Goal: Transaction & Acquisition: Purchase product/service

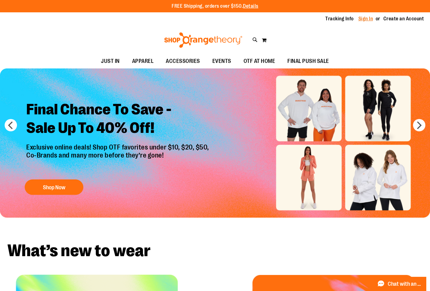
type input "**********"
click at [364, 20] on link "Sign In" at bounding box center [365, 18] width 15 height 7
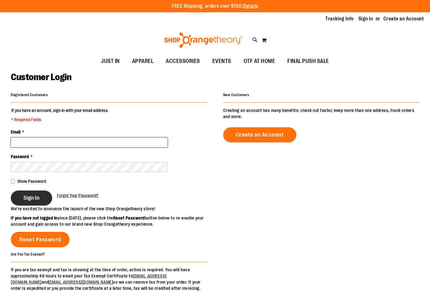
type input "**********"
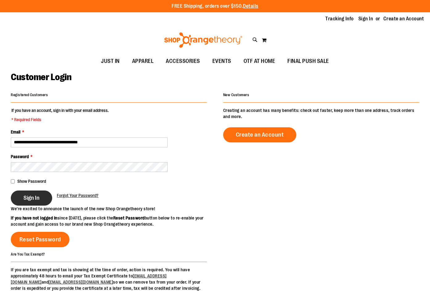
type input "**********"
click at [34, 197] on span "Sign In" at bounding box center [31, 198] width 16 height 7
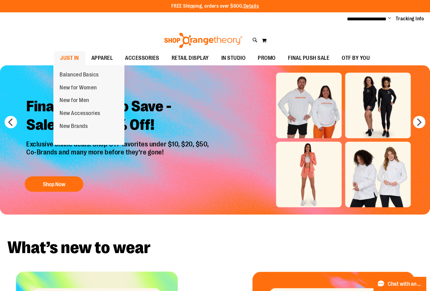
type input "**********"
click at [78, 57] on link "JUST IN" at bounding box center [69, 58] width 31 height 14
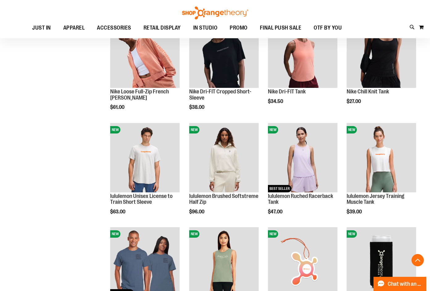
scroll to position [432, 0]
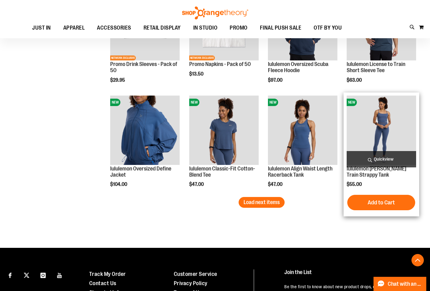
scroll to position [864, 0]
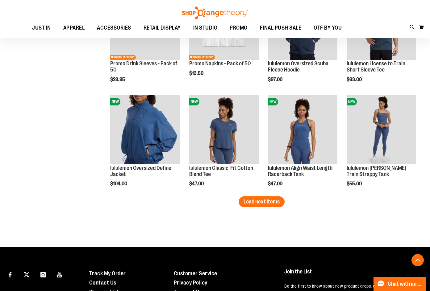
type input "**********"
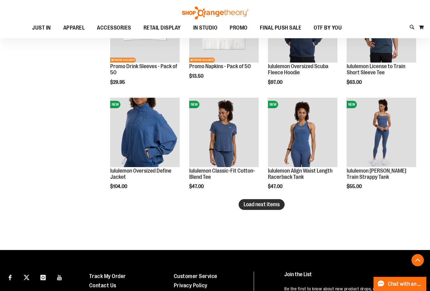
click at [271, 208] on button "Load next items" at bounding box center [262, 204] width 46 height 11
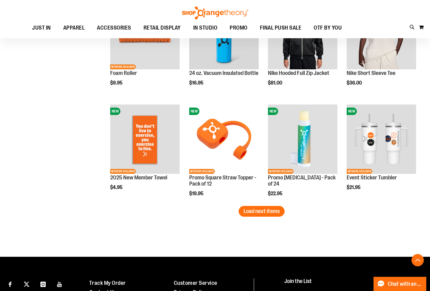
scroll to position [1145, 0]
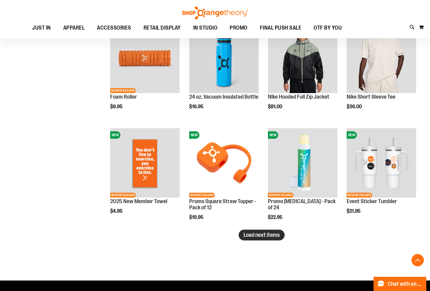
click at [249, 234] on span "Load next items" at bounding box center [262, 235] width 36 height 6
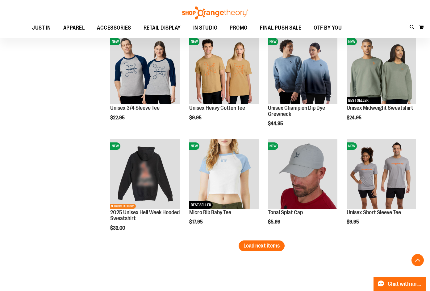
scroll to position [1453, 0]
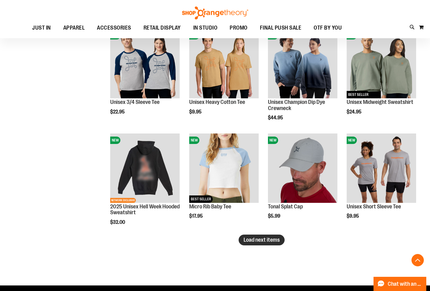
click at [261, 242] on span "Load next items" at bounding box center [262, 240] width 36 height 6
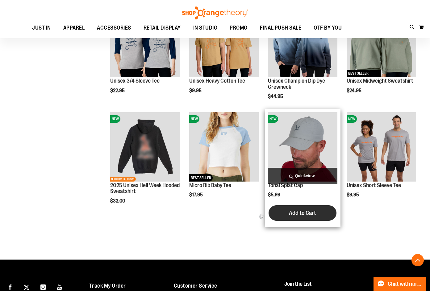
scroll to position [1484, 0]
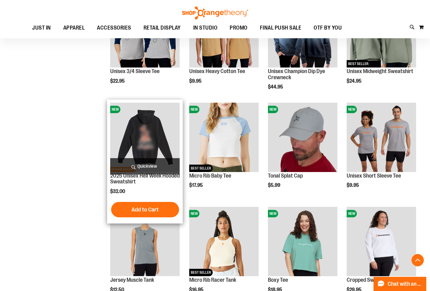
click at [155, 146] on img "product" at bounding box center [144, 137] width 69 height 69
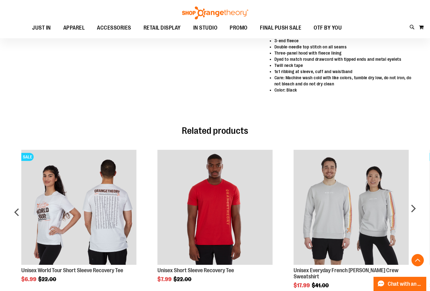
scroll to position [494, 0]
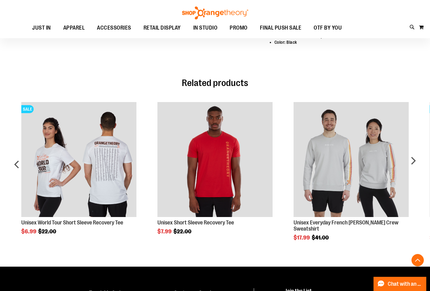
type input "**********"
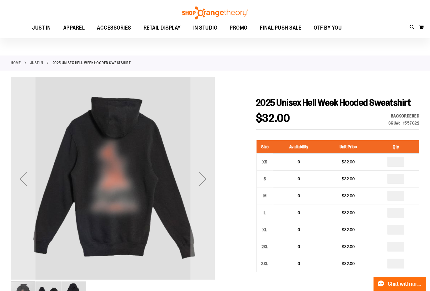
scroll to position [8, 0]
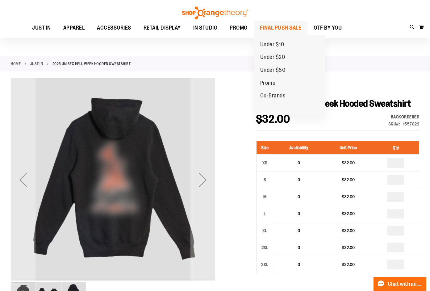
click at [286, 30] on span "FINAL PUSH SALE" at bounding box center [281, 28] width 42 height 14
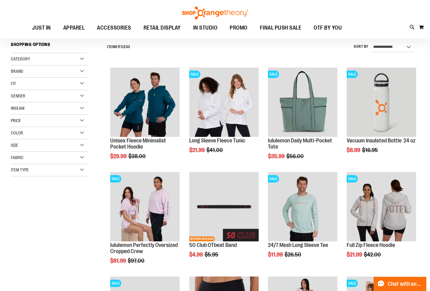
scroll to position [61, 0]
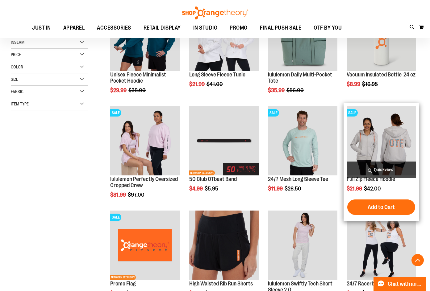
scroll to position [123, 0]
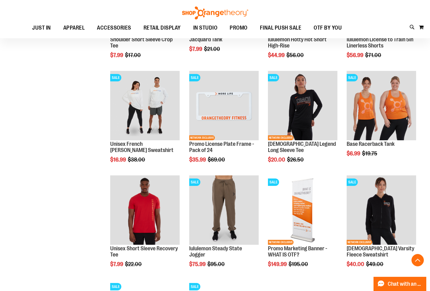
scroll to position [710, 0]
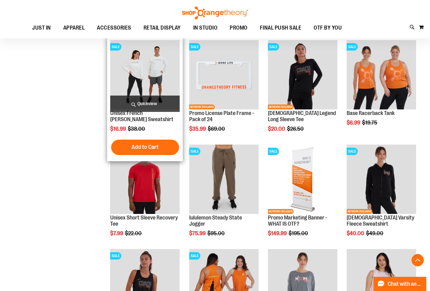
type input "**********"
click at [158, 60] on img "product" at bounding box center [144, 74] width 69 height 69
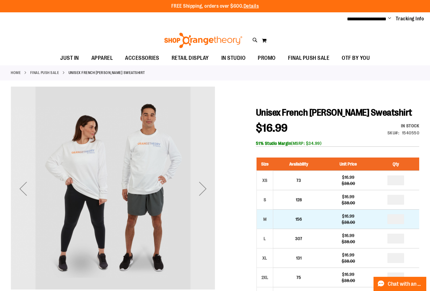
type input "**********"
click at [398, 222] on input "number" at bounding box center [395, 220] width 17 height 10
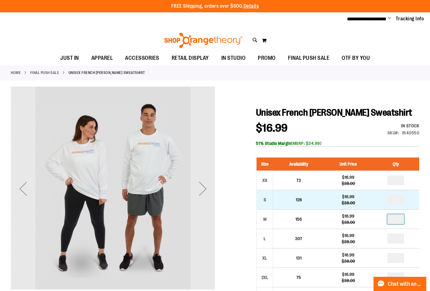
type input "*"
click at [395, 199] on input "number" at bounding box center [395, 200] width 17 height 10
type input "*"
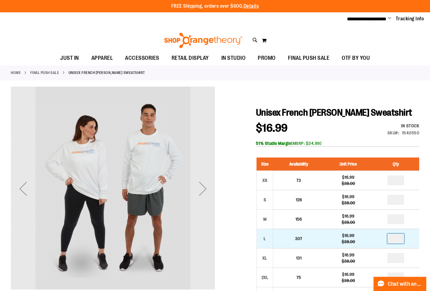
click at [396, 241] on input "number" at bounding box center [395, 239] width 17 height 10
type input "*"
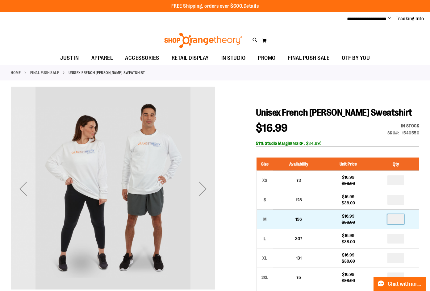
click at [398, 219] on input "*" at bounding box center [395, 220] width 17 height 10
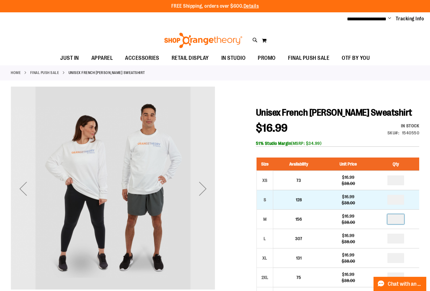
type input "*"
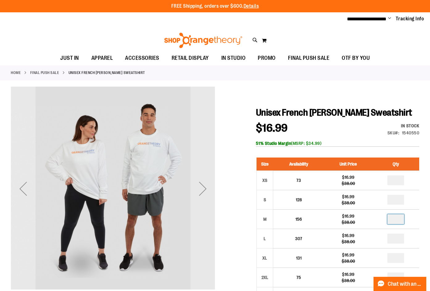
click at [403, 96] on div at bounding box center [215, 289] width 408 height 404
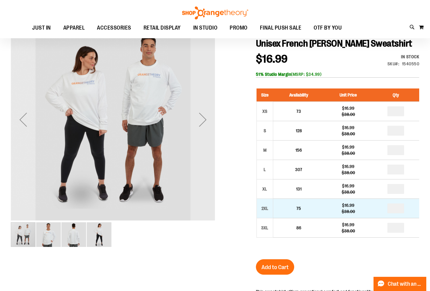
scroll to position [61, 0]
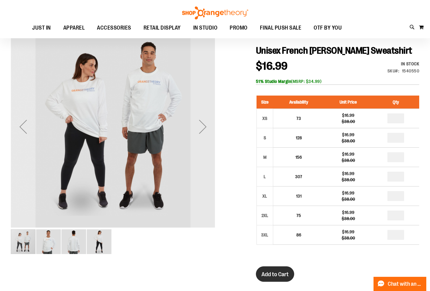
click at [275, 270] on button "Add to Cart" at bounding box center [275, 274] width 38 height 15
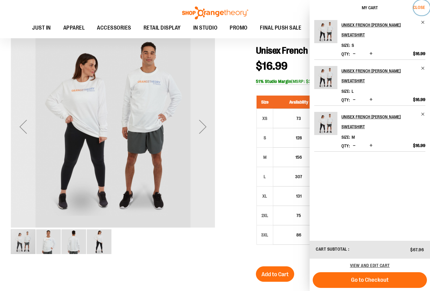
click at [422, 8] on span "Close" at bounding box center [419, 7] width 12 height 5
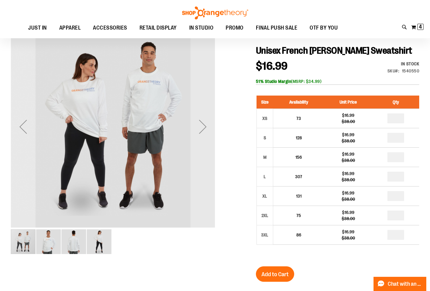
scroll to position [0, 0]
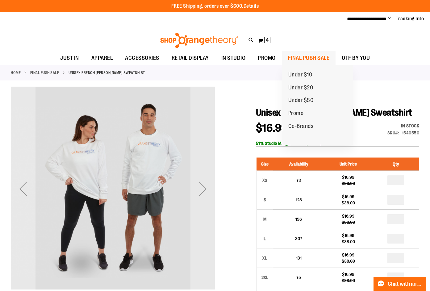
click at [318, 55] on span "FINAL PUSH SALE" at bounding box center [309, 58] width 42 height 14
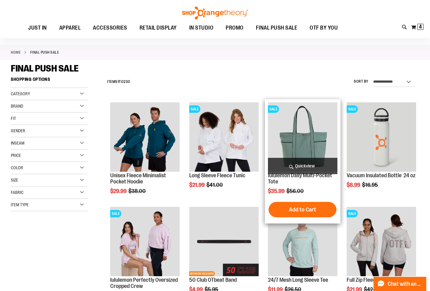
scroll to position [31, 0]
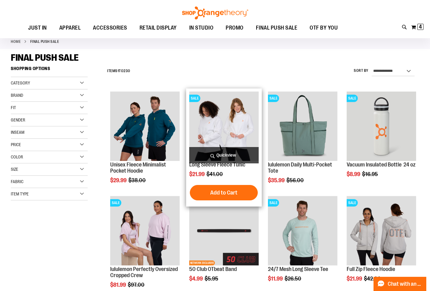
type input "**********"
click at [245, 112] on img "product" at bounding box center [223, 126] width 69 height 69
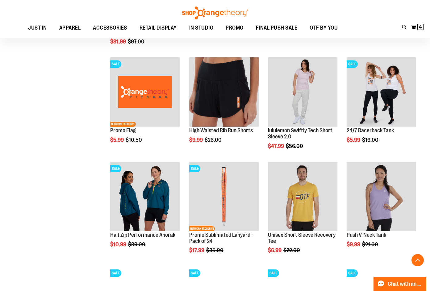
scroll to position [240, 0]
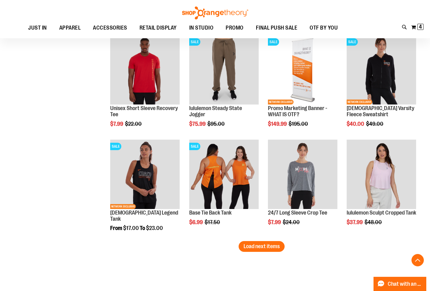
scroll to position [765, 0]
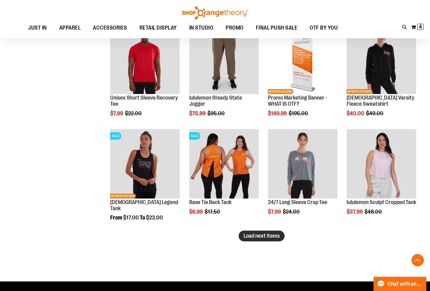
type input "**********"
click at [255, 236] on span "Load next items" at bounding box center [262, 236] width 36 height 6
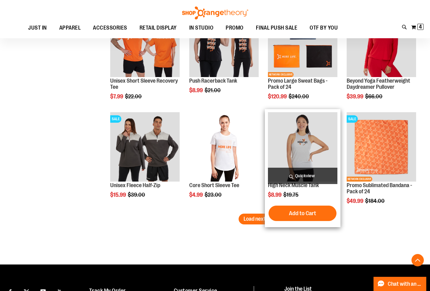
scroll to position [1105, 0]
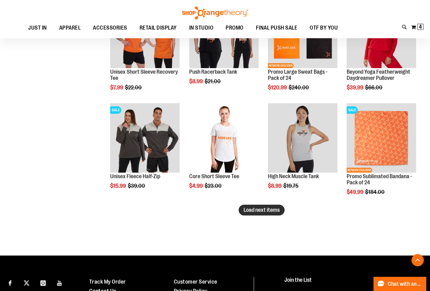
click at [257, 212] on span "Load next items" at bounding box center [262, 210] width 36 height 6
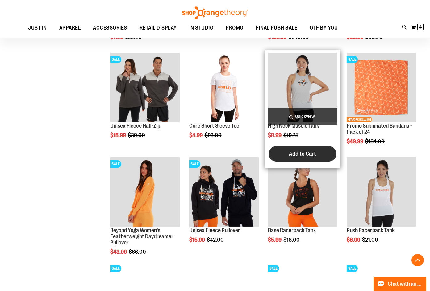
scroll to position [1166, 0]
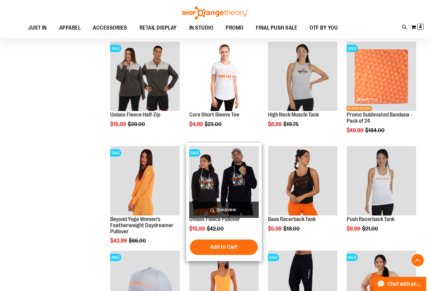
click at [240, 184] on img "product" at bounding box center [223, 180] width 69 height 69
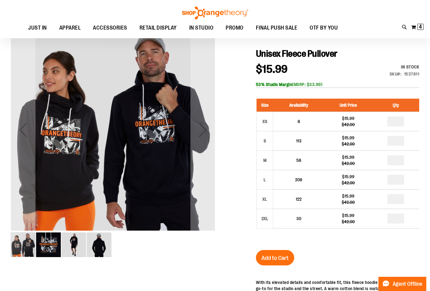
scroll to position [61, 0]
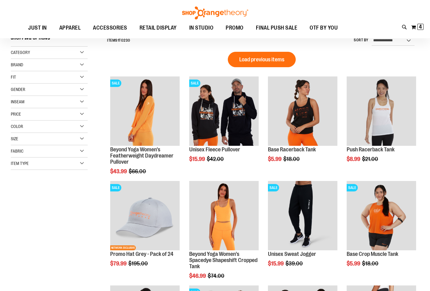
scroll to position [61, 0]
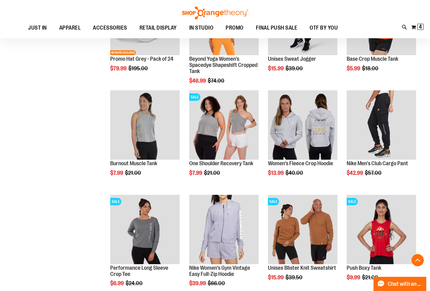
scroll to position [278, 0]
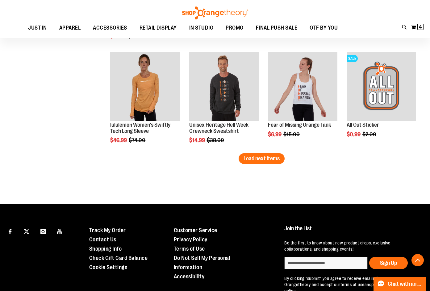
scroll to position [957, 0]
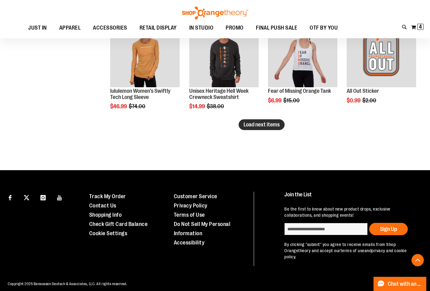
type input "**********"
click at [254, 128] on button "Load next items" at bounding box center [262, 124] width 46 height 11
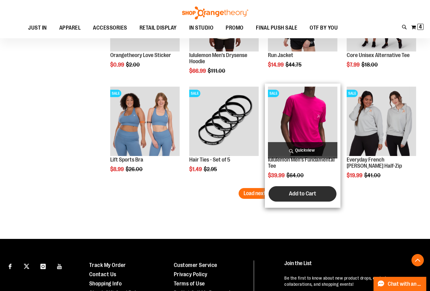
scroll to position [1204, 0]
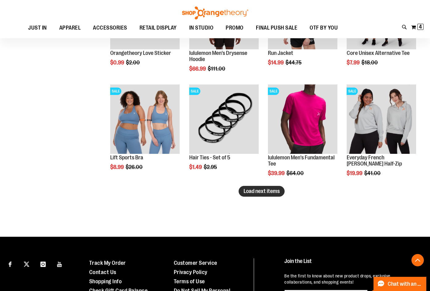
click at [253, 191] on span "Load next items" at bounding box center [262, 191] width 36 height 6
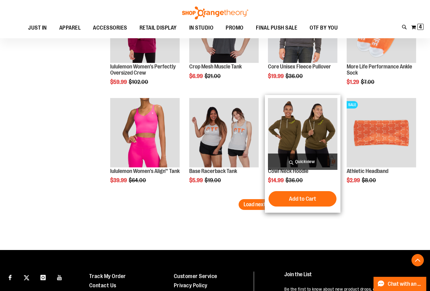
scroll to position [1513, 0]
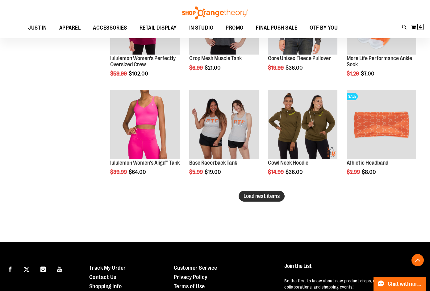
click at [255, 196] on span "Load next items" at bounding box center [262, 196] width 36 height 6
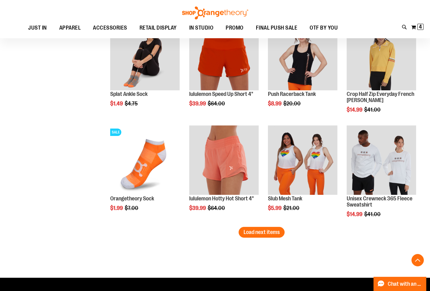
scroll to position [1821, 0]
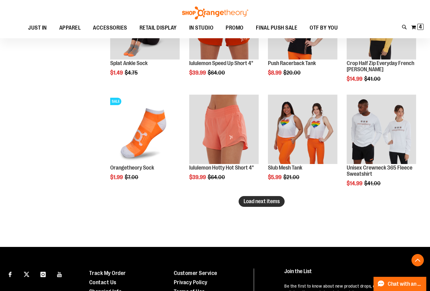
click at [276, 199] on span "Load next items" at bounding box center [262, 202] width 36 height 6
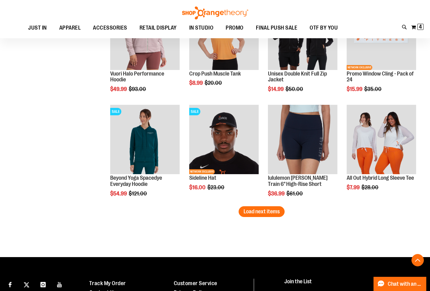
scroll to position [2130, 0]
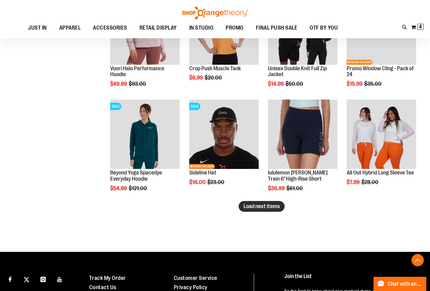
click at [272, 208] on span "Load next items" at bounding box center [262, 206] width 36 height 6
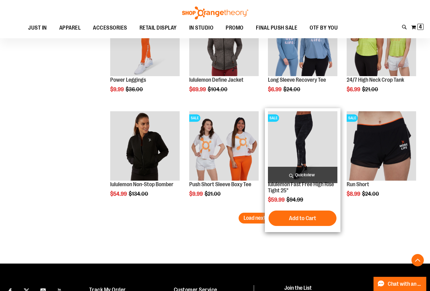
scroll to position [2439, 0]
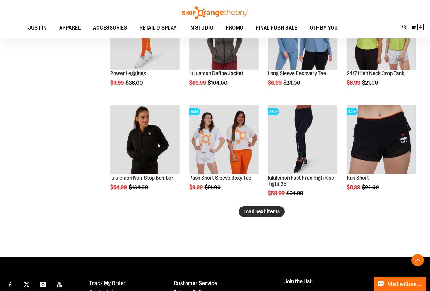
click at [258, 211] on span "Load next items" at bounding box center [262, 212] width 36 height 6
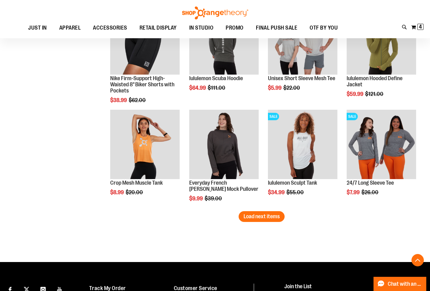
scroll to position [2778, 0]
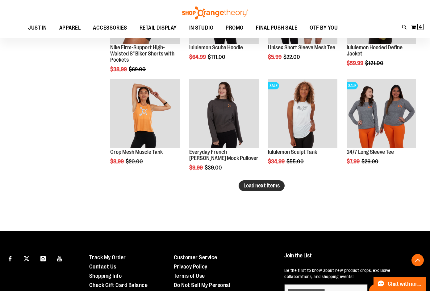
click at [267, 185] on span "Load next items" at bounding box center [262, 186] width 36 height 6
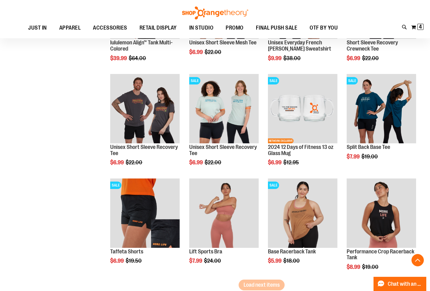
scroll to position [3026, 0]
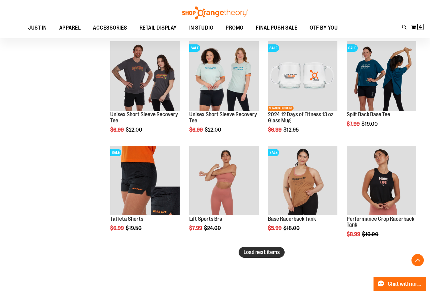
click at [266, 251] on span "Load next items" at bounding box center [262, 252] width 36 height 6
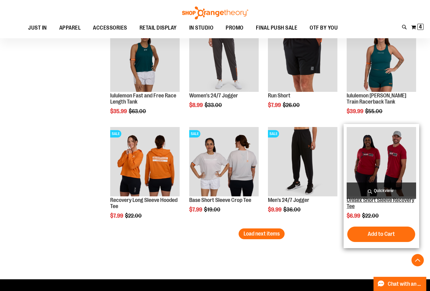
scroll to position [3365, 0]
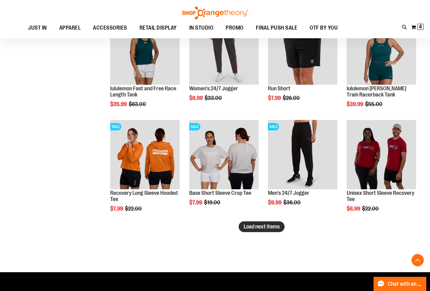
click at [268, 229] on span "Load next items" at bounding box center [262, 227] width 36 height 6
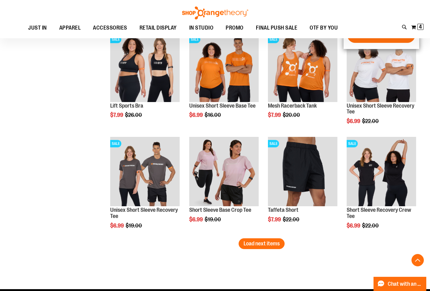
scroll to position [3674, 0]
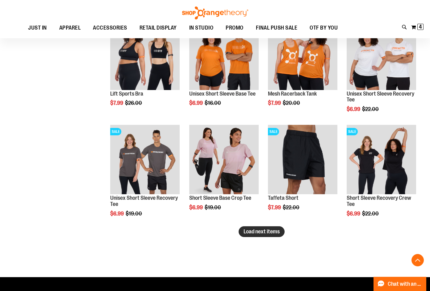
click at [263, 233] on span "Load next items" at bounding box center [262, 232] width 36 height 6
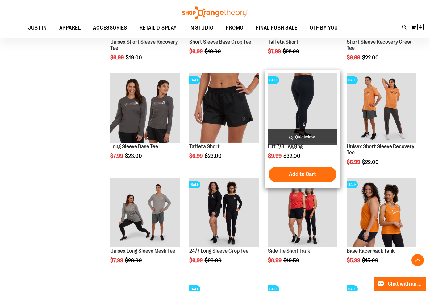
scroll to position [3828, 0]
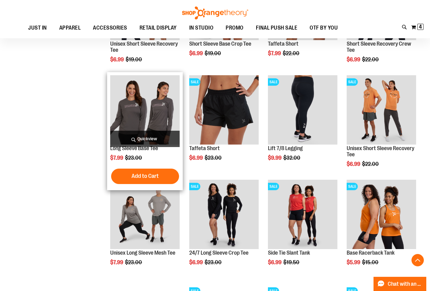
click at [171, 119] on img "product" at bounding box center [144, 109] width 69 height 69
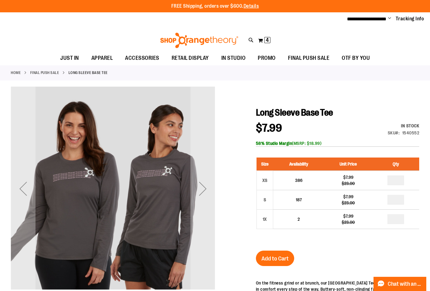
type input "**********"
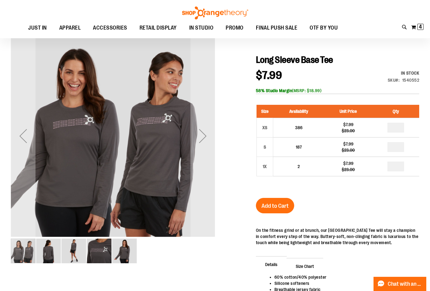
scroll to position [65, 0]
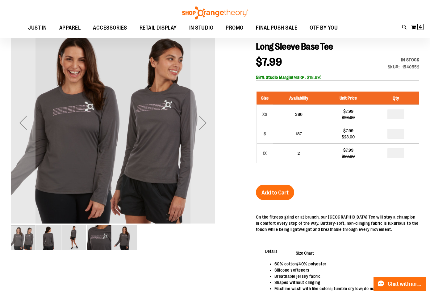
click at [76, 230] on img "image 3 of 5" at bounding box center [73, 238] width 25 height 25
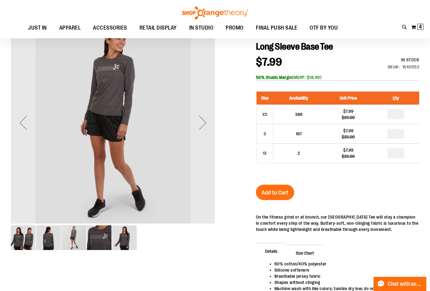
click at [20, 235] on img "image 1 of 5" at bounding box center [23, 238] width 25 height 25
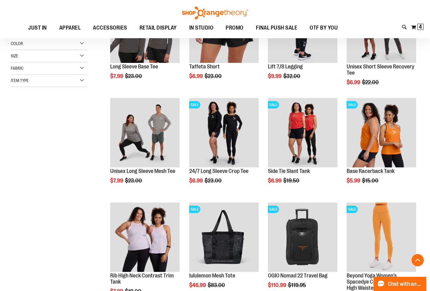
scroll to position [185, 0]
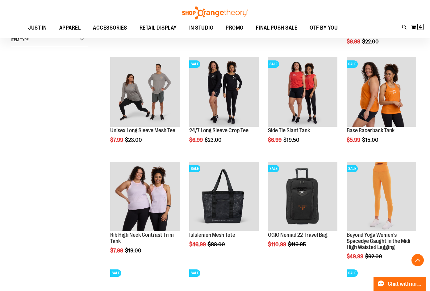
type input "**********"
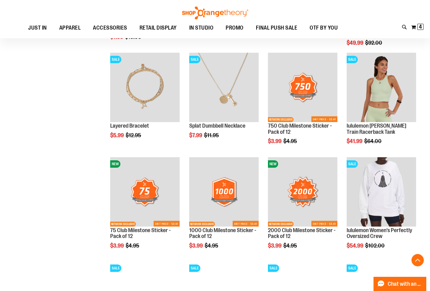
scroll to position [470, 0]
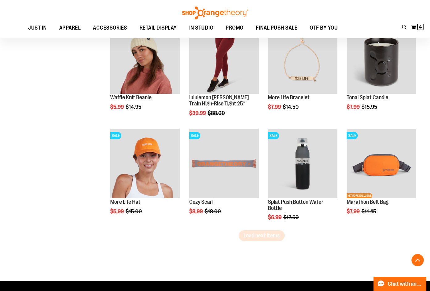
scroll to position [884, 0]
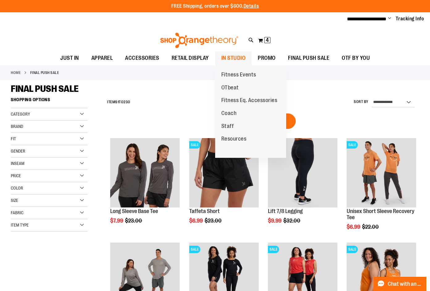
click at [237, 56] on span "IN STUDIO" at bounding box center [233, 58] width 24 height 14
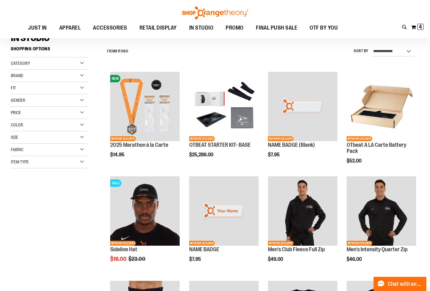
scroll to position [61, 0]
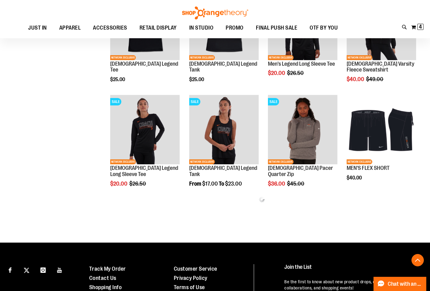
scroll to position [555, 0]
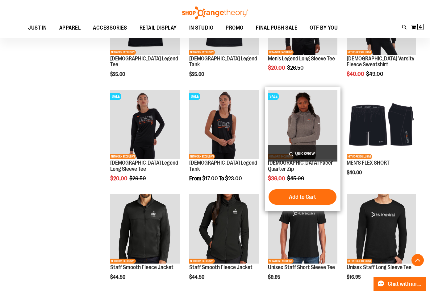
type input "**********"
click at [313, 104] on img "product" at bounding box center [302, 124] width 69 height 69
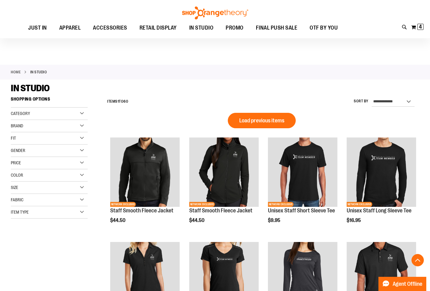
scroll to position [325, 0]
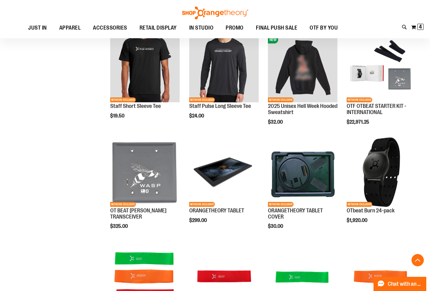
scroll to position [325, 0]
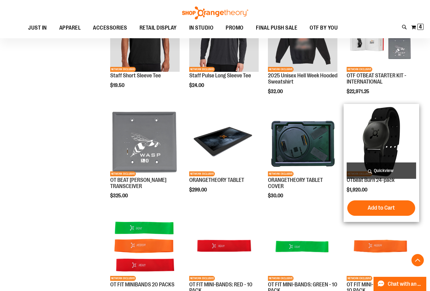
scroll to position [356, 0]
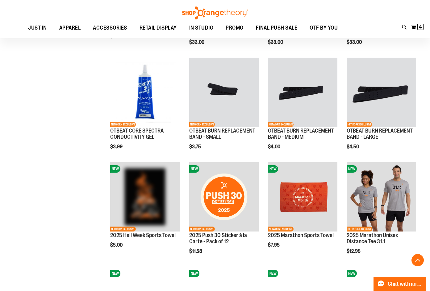
scroll to position [603, 0]
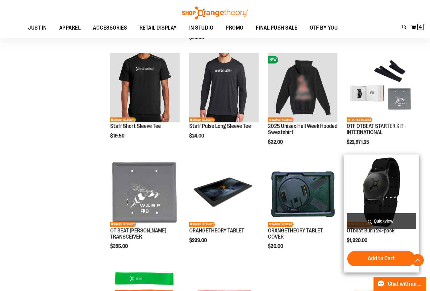
scroll to position [263, 0]
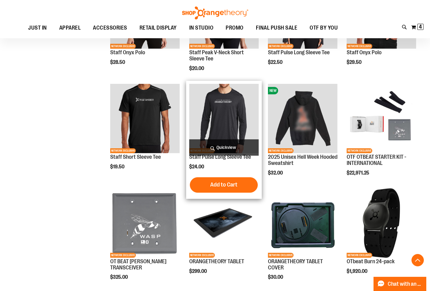
type input "**********"
click at [235, 113] on img "product" at bounding box center [223, 118] width 69 height 69
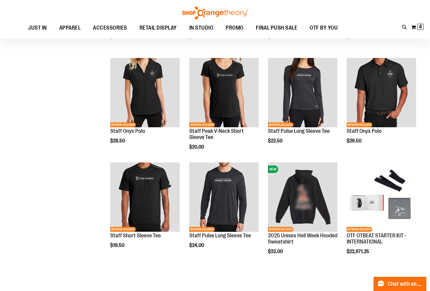
scroll to position [123, 0]
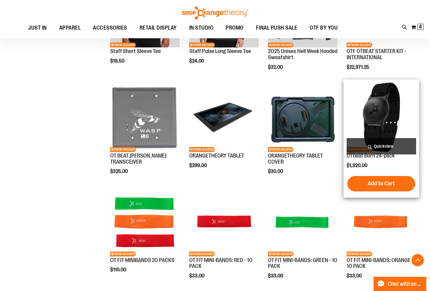
scroll to position [308, 0]
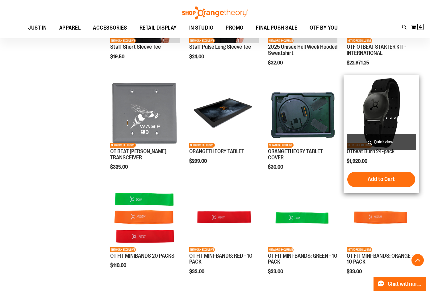
type input "**********"
click at [376, 107] on img "product" at bounding box center [381, 112] width 69 height 69
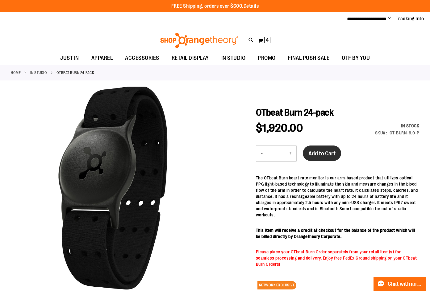
type input "**********"
click at [312, 158] on button "Add to Cart" at bounding box center [322, 153] width 38 height 15
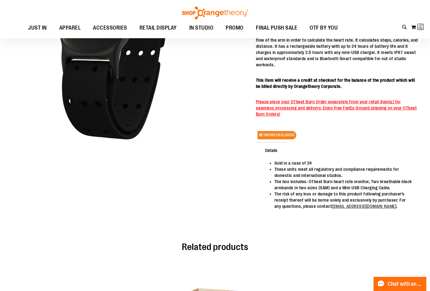
scroll to position [61, 0]
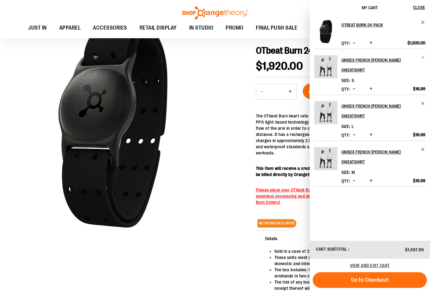
click at [422, 58] on span "Remove item" at bounding box center [423, 57] width 5 height 5
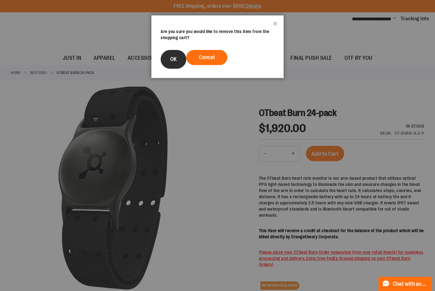
click at [174, 57] on span "OK" at bounding box center [173, 59] width 6 height 6
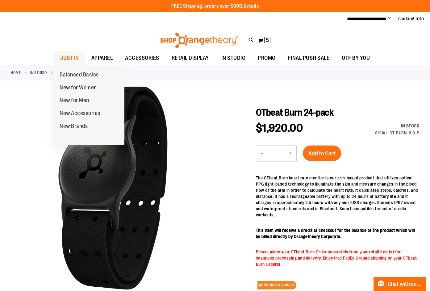
click at [71, 57] on span "JUST IN" at bounding box center [69, 58] width 19 height 14
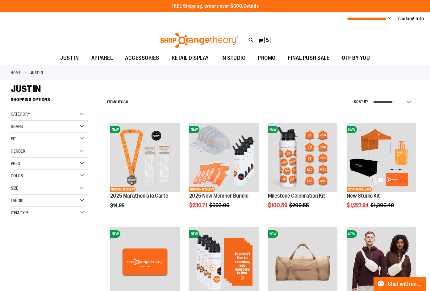
type input "**********"
click at [386, 18] on span "**********" at bounding box center [367, 19] width 40 height 5
click at [384, 18] on span "**********" at bounding box center [367, 19] width 40 height 5
click at [392, 20] on ul "**********" at bounding box center [383, 18] width 82 height 7
click at [388, 18] on span "Change" at bounding box center [389, 19] width 3 height 6
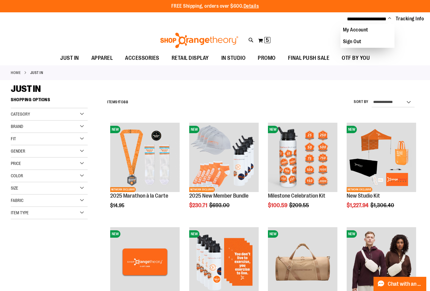
click at [407, 37] on div "Toggle Nav Search Popular Suggestions Advanced Search" at bounding box center [215, 38] width 430 height 25
click at [410, 17] on link "Tracking Info" at bounding box center [410, 18] width 28 height 7
click at [406, 47] on div "Toggle Nav Search Popular Suggestions Advanced Search" at bounding box center [215, 38] width 430 height 25
click at [265, 41] on span "5 5 items" at bounding box center [267, 40] width 6 height 6
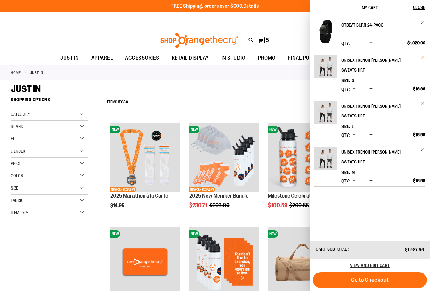
click at [421, 60] on span "Remove item" at bounding box center [423, 57] width 5 height 5
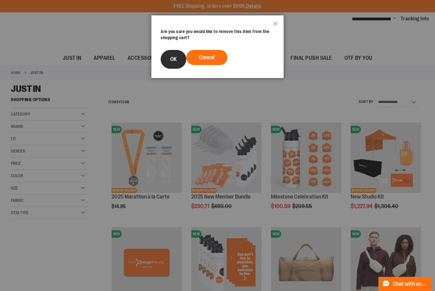
click at [169, 59] on button "OK" at bounding box center [174, 59] width 26 height 19
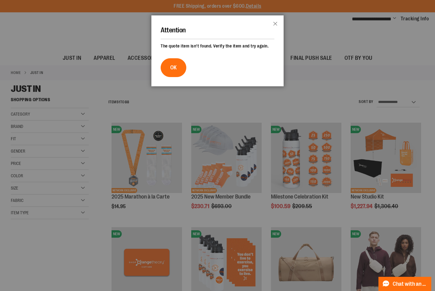
click at [262, 40] on div "Attention Close The quote item isn't found. Verify the item and try again. OK" at bounding box center [217, 50] width 132 height 71
click at [174, 68] on span "OK" at bounding box center [173, 68] width 6 height 6
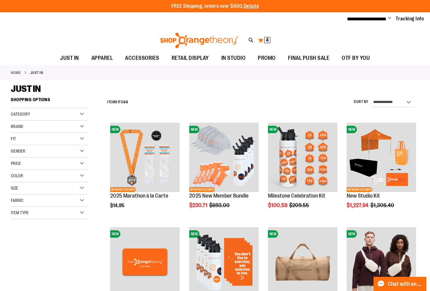
click at [263, 41] on button "My Cart 4 4 items" at bounding box center [264, 41] width 13 height 10
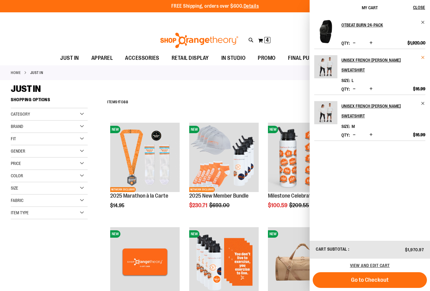
click at [422, 58] on span "Remove item" at bounding box center [423, 57] width 5 height 5
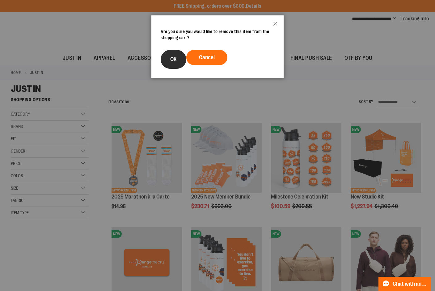
click at [172, 53] on button "OK" at bounding box center [174, 59] width 26 height 19
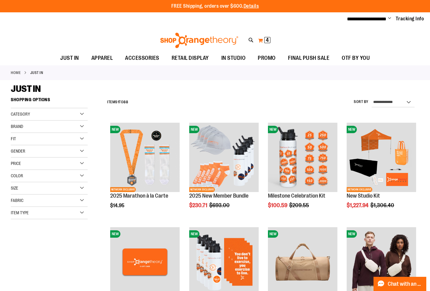
click at [266, 39] on span "4" at bounding box center [267, 40] width 3 height 6
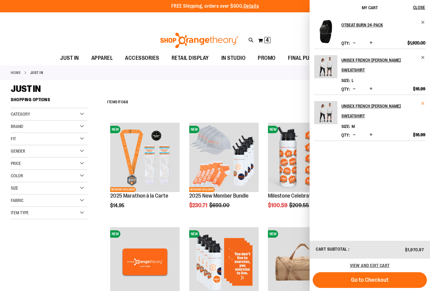
click at [422, 104] on span "Remove item" at bounding box center [423, 103] width 5 height 5
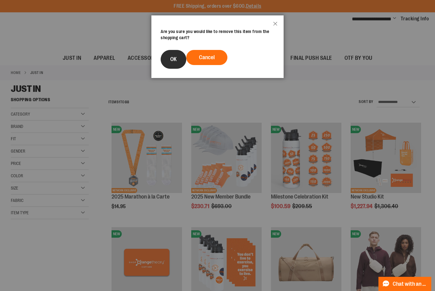
click at [178, 52] on button "OK" at bounding box center [174, 59] width 26 height 19
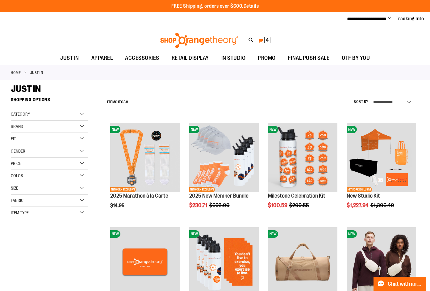
click at [263, 41] on button "My Cart 4 4 items" at bounding box center [264, 41] width 13 height 10
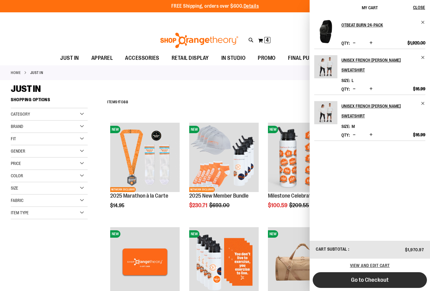
click at [356, 284] on button "Go to Checkout" at bounding box center [370, 281] width 114 height 16
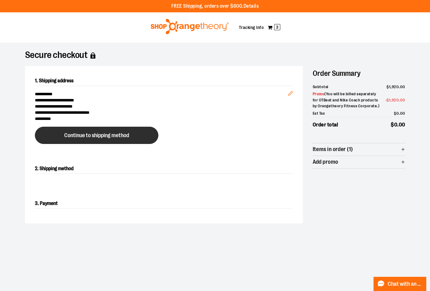
click at [129, 136] on span "Continue to shipping method" at bounding box center [96, 136] width 65 height 6
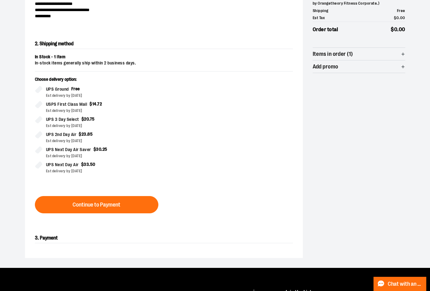
scroll to position [105, 0]
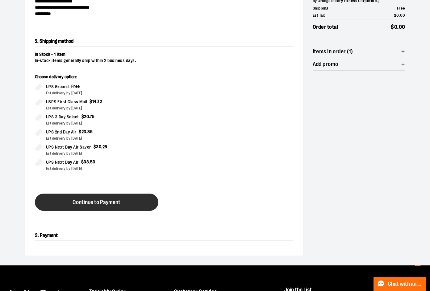
click at [102, 195] on button "Continue to Payment" at bounding box center [97, 202] width 124 height 17
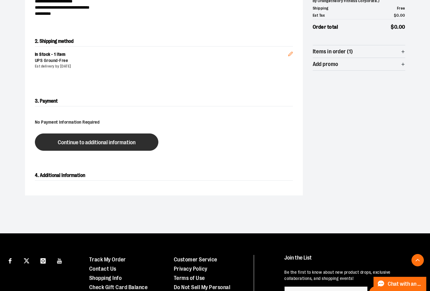
click at [119, 141] on span "Continue to additional information" at bounding box center [97, 143] width 78 height 6
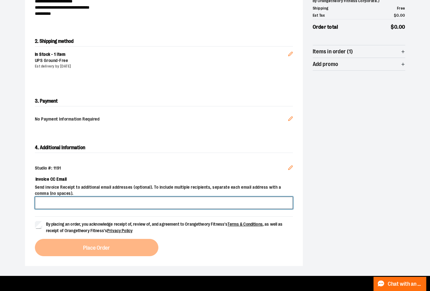
click at [65, 203] on input "Invoice CC Email" at bounding box center [164, 203] width 258 height 12
type input "**********"
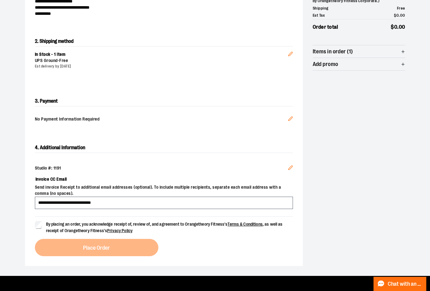
click at [180, 231] on span "By placing an order, you acknowledge receipt of, review of, and agreement to Or…" at bounding box center [169, 227] width 247 height 13
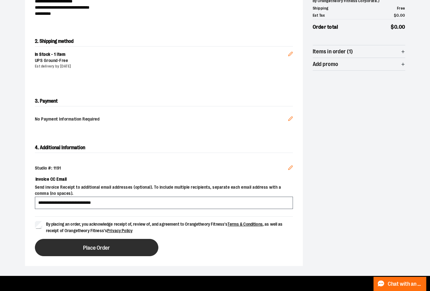
click at [125, 244] on button "Place Order" at bounding box center [97, 247] width 124 height 17
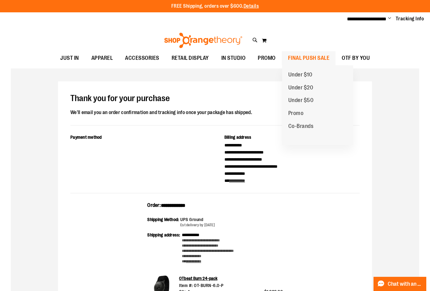
type input "**********"
click at [307, 55] on span "FINAL PUSH SALE" at bounding box center [309, 58] width 42 height 14
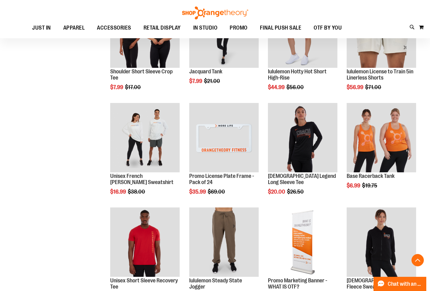
scroll to position [648, 0]
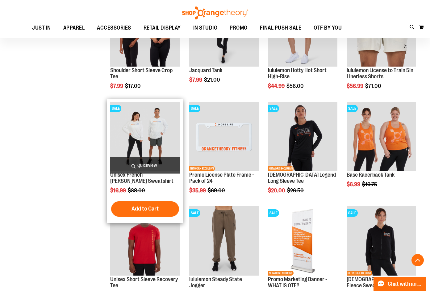
type input "**********"
click at [157, 112] on img "product" at bounding box center [144, 136] width 69 height 69
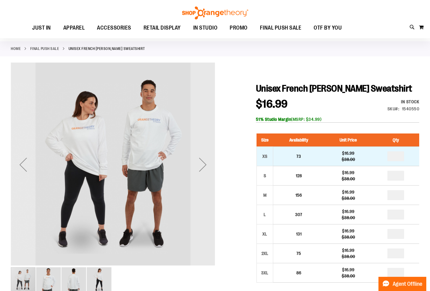
scroll to position [31, 0]
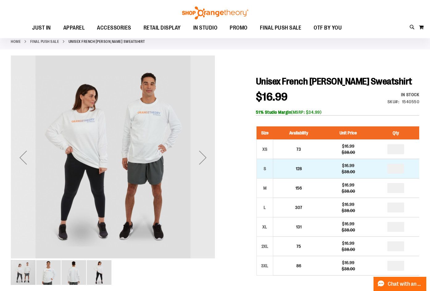
type input "**********"
click at [396, 170] on input "number" at bounding box center [395, 169] width 17 height 10
type input "*"
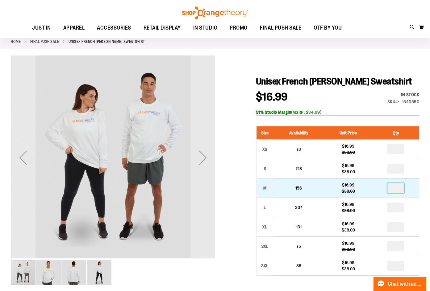
click at [397, 190] on input "number" at bounding box center [395, 188] width 17 height 10
type input "*"
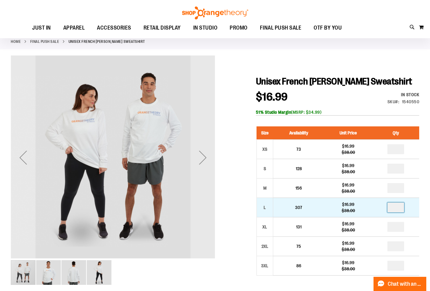
click at [397, 210] on input "number" at bounding box center [395, 208] width 17 height 10
type input "*"
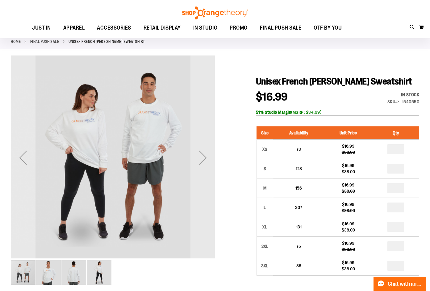
click at [367, 99] on div "$16.99 Regular Price $38.00 In stock Only %1 left SKU 1540550 51% Studio Margin…" at bounding box center [337, 104] width 163 height 24
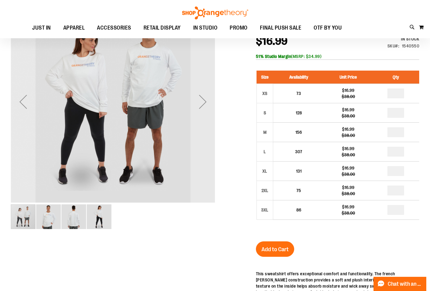
scroll to position [92, 0]
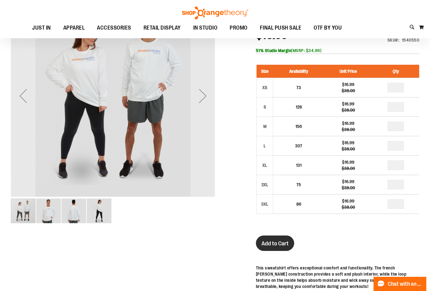
click at [269, 245] on span "Add to Cart" at bounding box center [275, 244] width 27 height 7
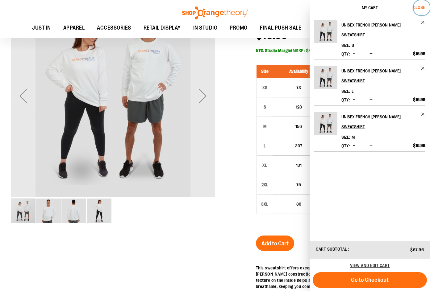
click at [420, 9] on span "Close" at bounding box center [419, 7] width 12 height 5
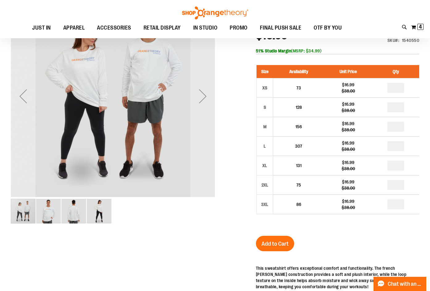
scroll to position [0, 0]
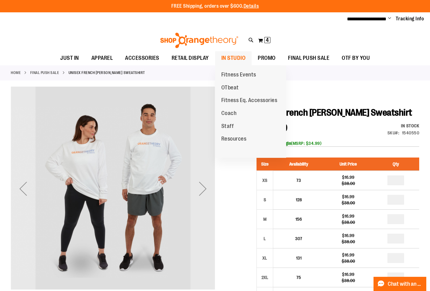
click at [235, 60] on span "IN STUDIO" at bounding box center [233, 58] width 24 height 14
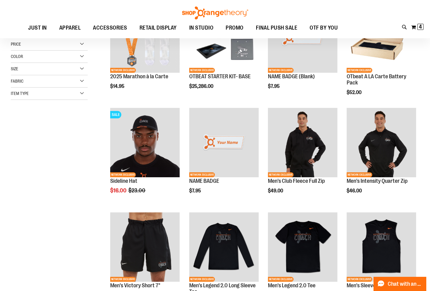
scroll to position [123, 0]
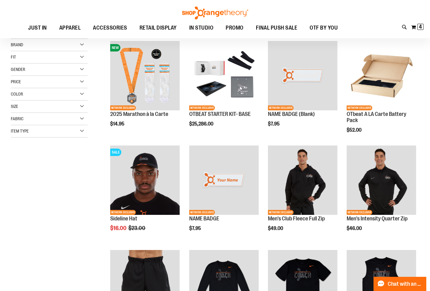
scroll to position [92, 0]
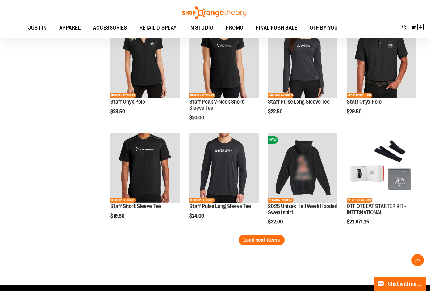
scroll to position [833, 0]
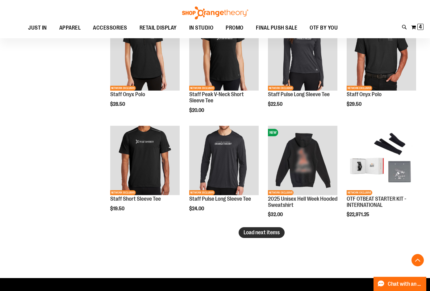
type input "**********"
click at [256, 231] on span "Load next items" at bounding box center [262, 233] width 36 height 6
